Goal: Find contact information: Find contact information

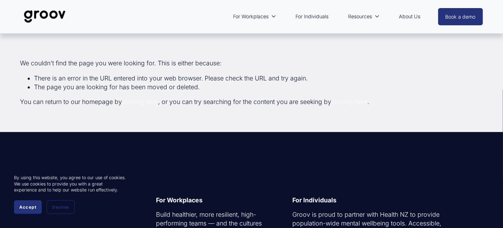
click at [406, 15] on link "About Us" at bounding box center [410, 16] width 28 height 16
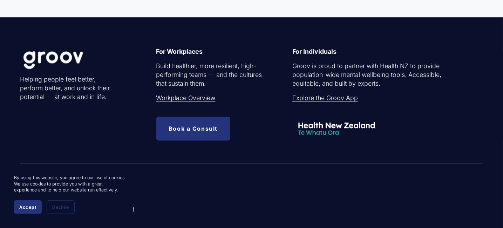
scroll to position [2139, 0]
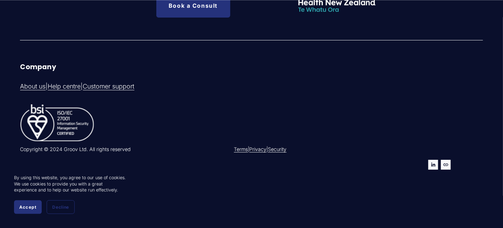
click at [114, 88] on link "Customer support" at bounding box center [109, 86] width 52 height 9
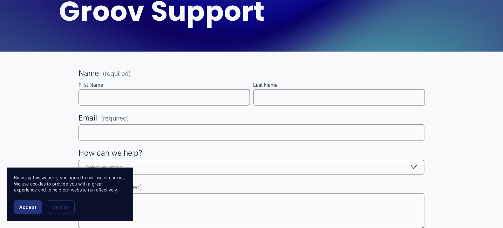
scroll to position [105, 0]
